Goal: Check status: Check status

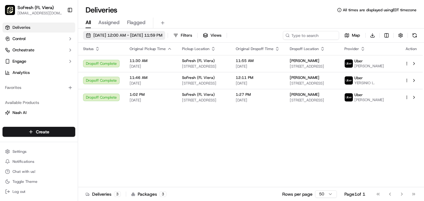
click at [150, 36] on span "[DATE] 12:00 AM - [DATE] 11:59 PM" at bounding box center [127, 35] width 69 height 6
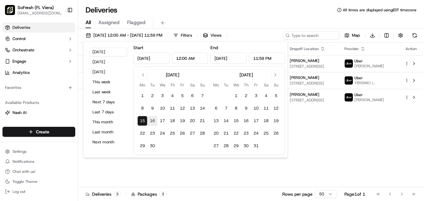
click at [154, 118] on button "16" at bounding box center [152, 121] width 10 height 10
type input "[DATE]"
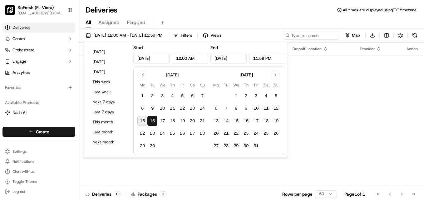
click at [310, 135] on div "Status Original Pickup Time Pickup Location Original Dropoff Time Dropoff Locat…" at bounding box center [250, 114] width 345 height 144
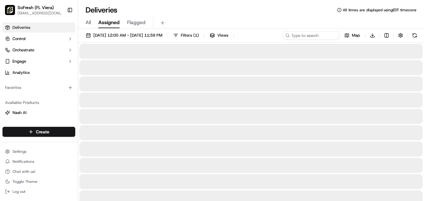
click at [108, 26] on span "Assigned" at bounding box center [108, 22] width 21 height 7
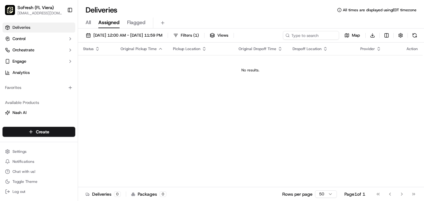
click at [88, 22] on span "All" at bounding box center [88, 22] width 5 height 7
